Goal: Find specific page/section: Find specific page/section

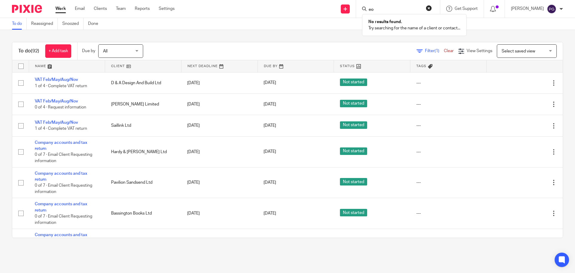
type input "e"
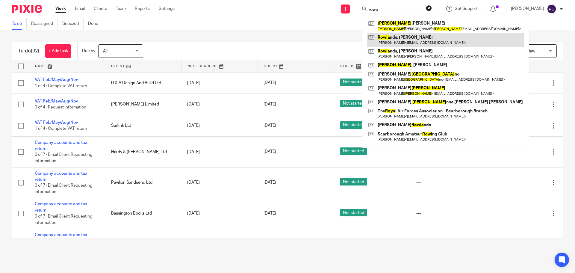
type input "rowa"
click at [404, 40] on link at bounding box center [446, 40] width 158 height 14
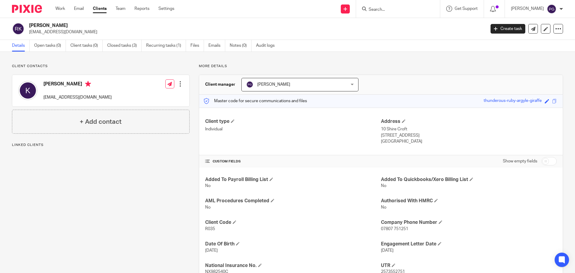
click at [393, 8] on input "Search" at bounding box center [395, 9] width 54 height 5
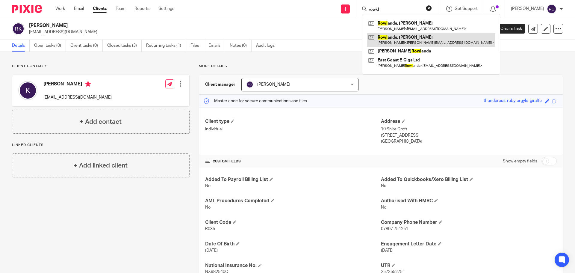
type input "rowkl"
click at [427, 36] on link at bounding box center [431, 40] width 128 height 14
